Goal: Check status: Check status

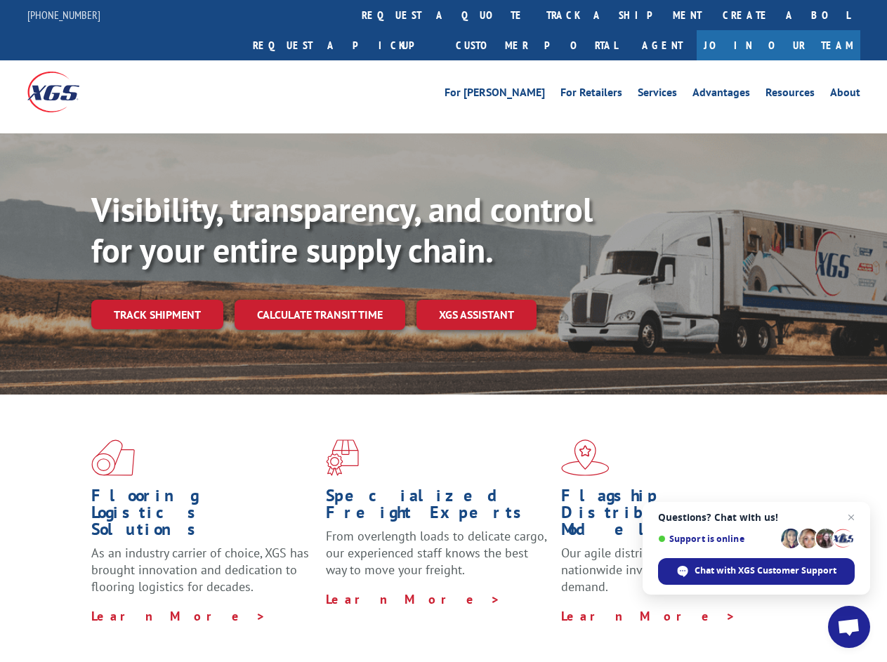
click at [443, 331] on div "Visibility, transparency, and control for your entire supply chain. Track shipm…" at bounding box center [488, 288] width 795 height 196
click at [536, 15] on link "track a shipment" at bounding box center [624, 15] width 176 height 30
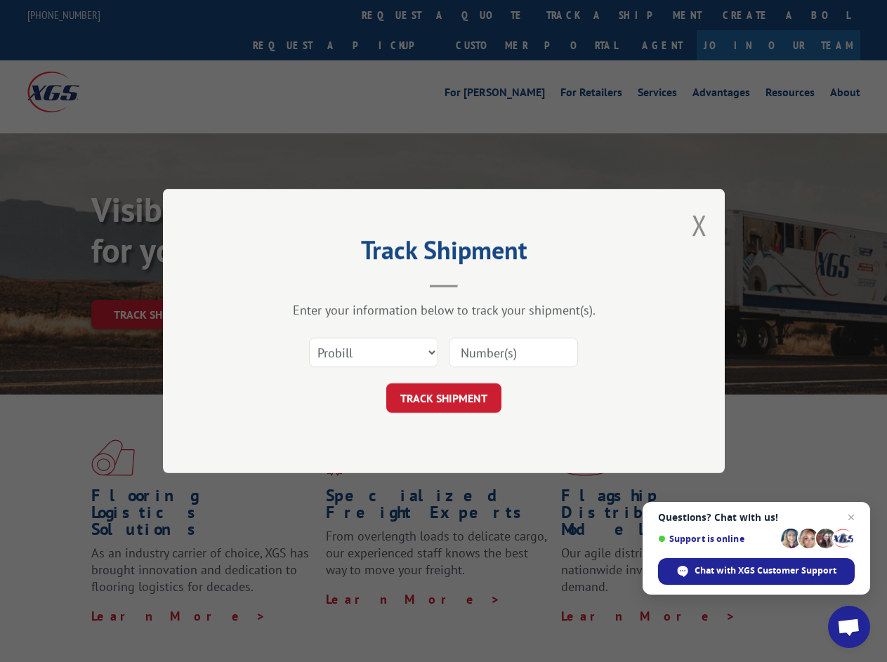
click at [490, 15] on div "Track Shipment Enter your information below to track your shipment(s). Select c…" at bounding box center [443, 331] width 887 height 662
click at [578, 15] on div "Track Shipment Enter your information below to track your shipment(s). Select c…" at bounding box center [443, 331] width 887 height 662
click at [157, 284] on div "Track Shipment Enter your information below to track your shipment(s). Select c…" at bounding box center [443, 331] width 887 height 662
click at [319, 284] on header "Track Shipment" at bounding box center [443, 264] width 421 height 48
click at [477, 284] on header "Track Shipment" at bounding box center [443, 264] width 421 height 48
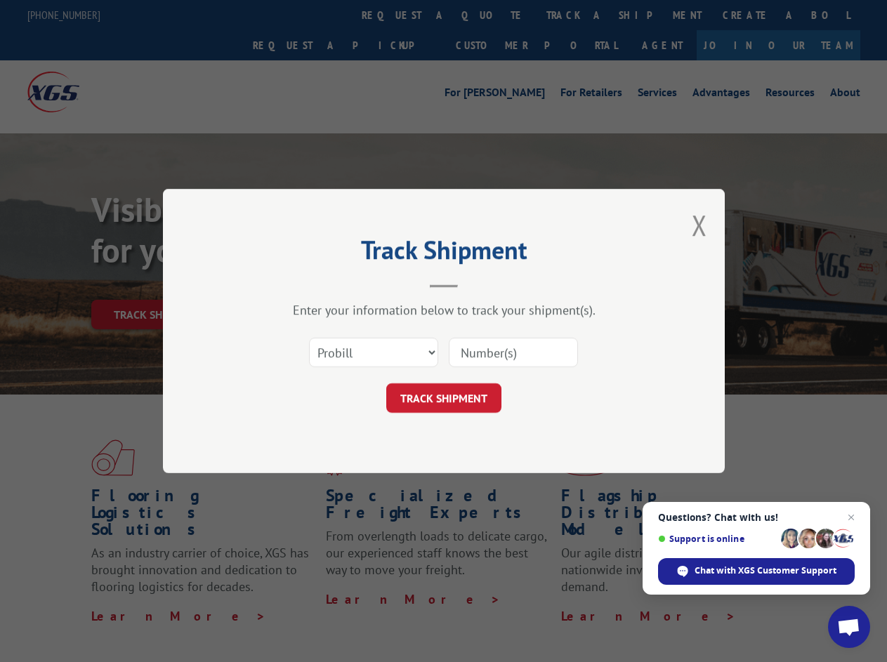
click at [849, 627] on span "Open chat" at bounding box center [848, 629] width 23 height 20
